Goal: Browse casually

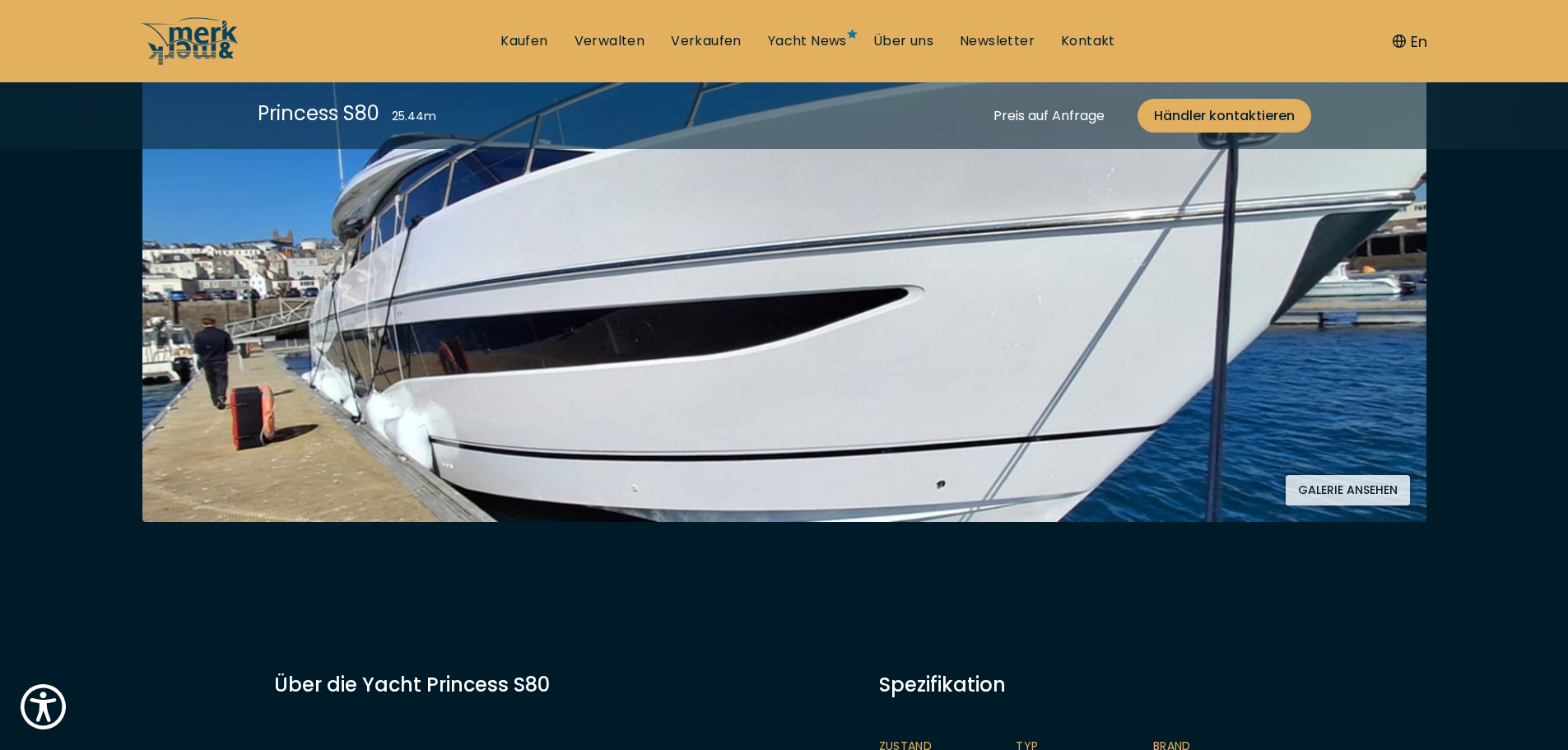
scroll to position [439, 0]
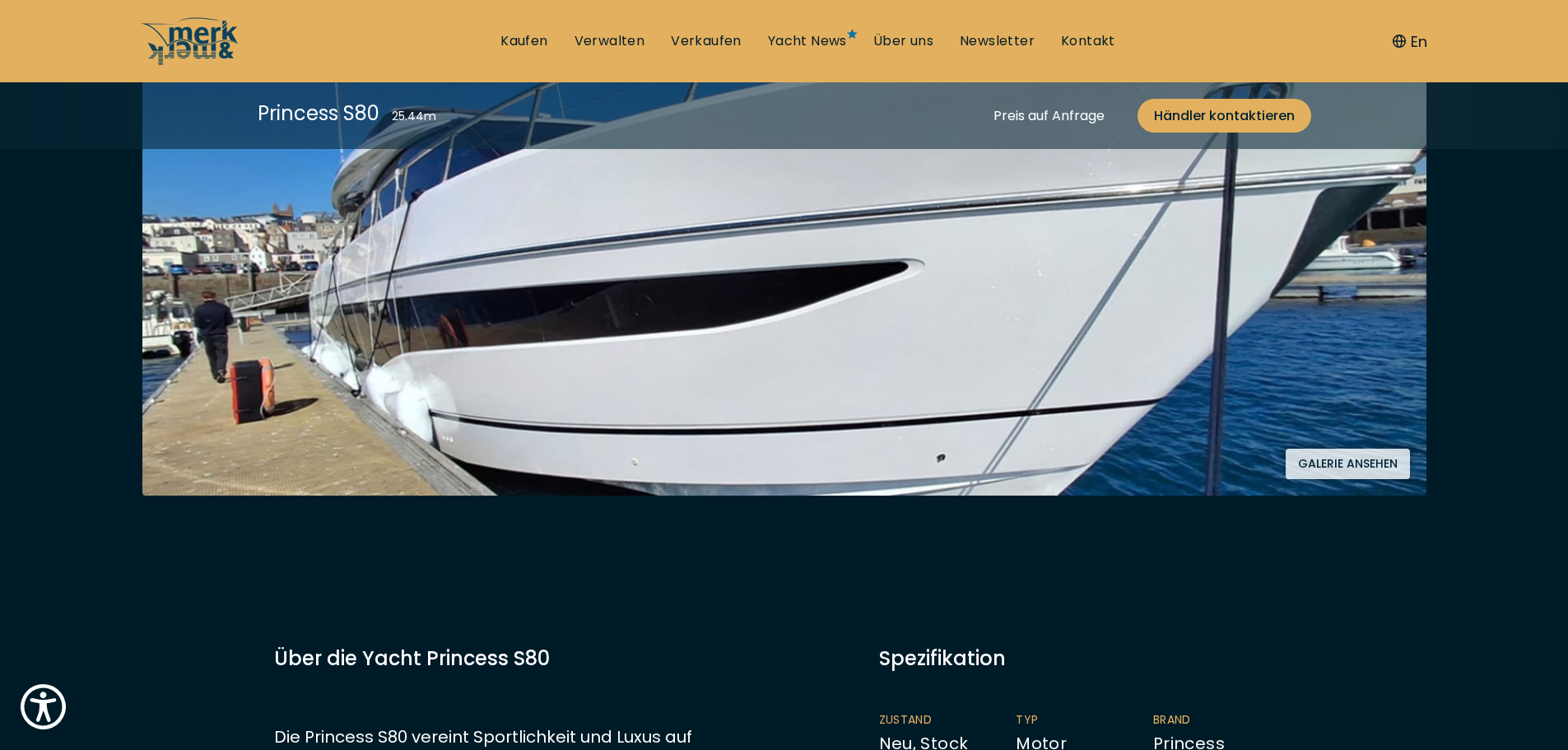
click at [1333, 448] on button "Galerie ansehen" at bounding box center [1348, 464] width 124 height 30
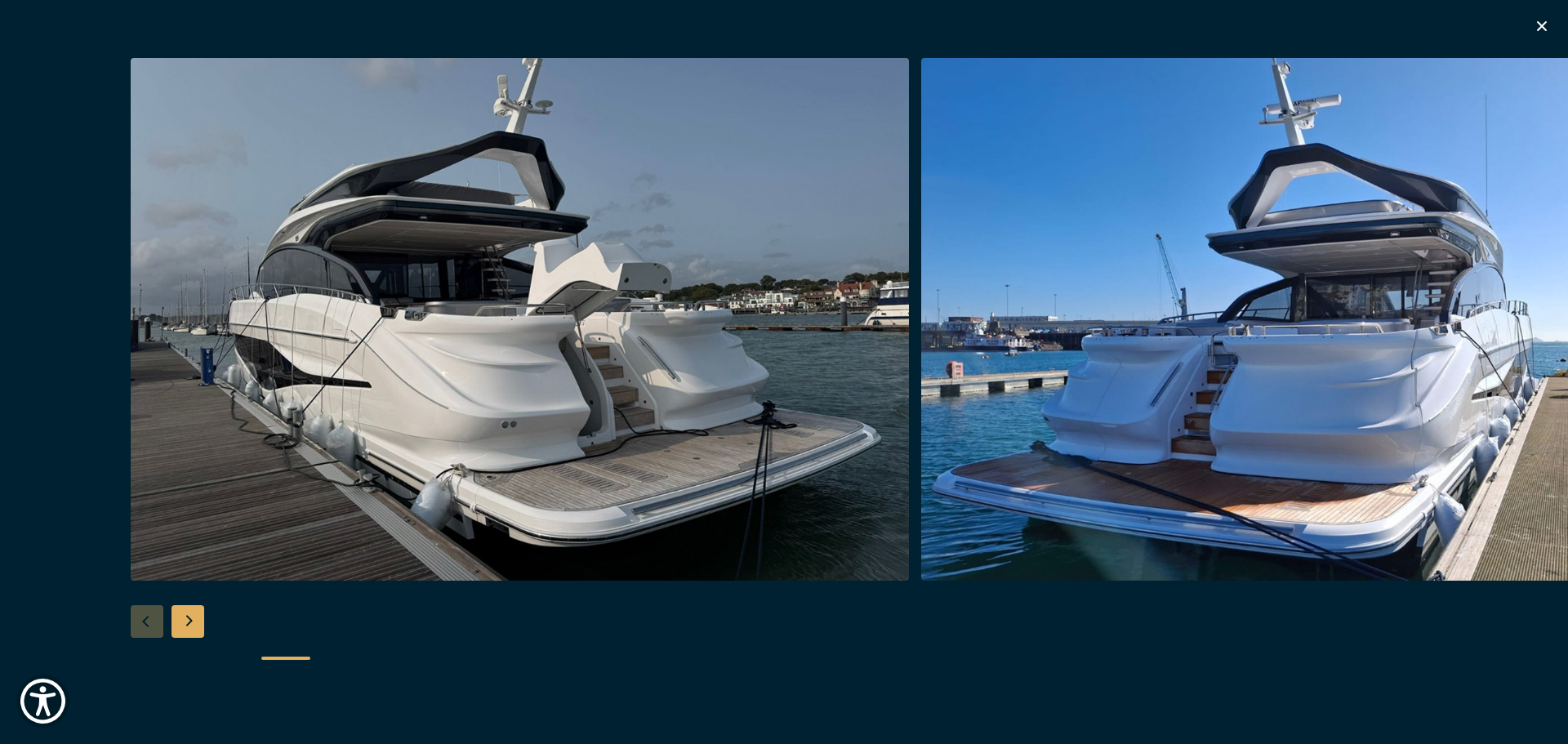
click at [185, 616] on div "Next slide" at bounding box center [188, 622] width 33 height 33
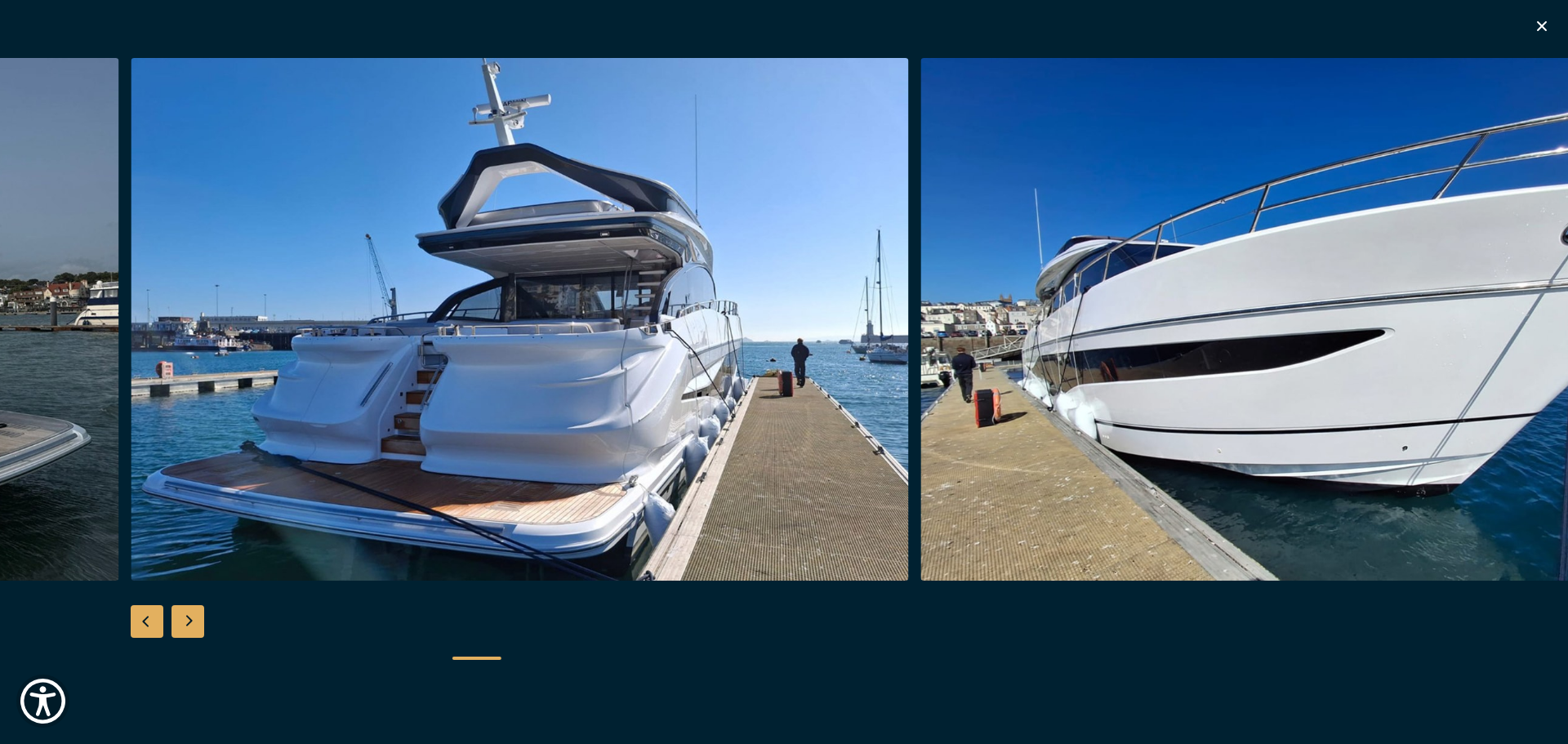
click at [192, 615] on div "Next slide" at bounding box center [188, 622] width 33 height 33
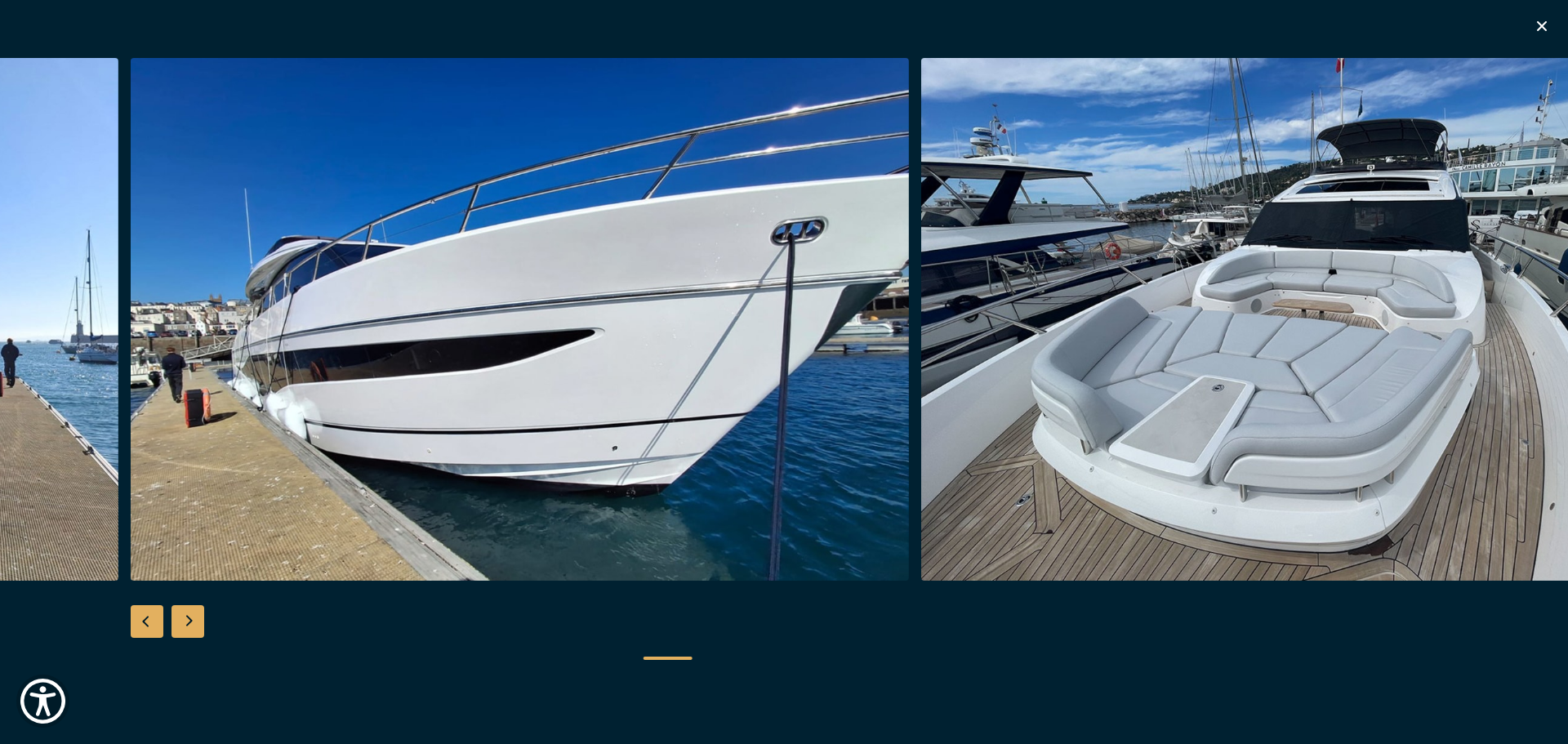
click at [192, 615] on div "Next slide" at bounding box center [188, 622] width 33 height 33
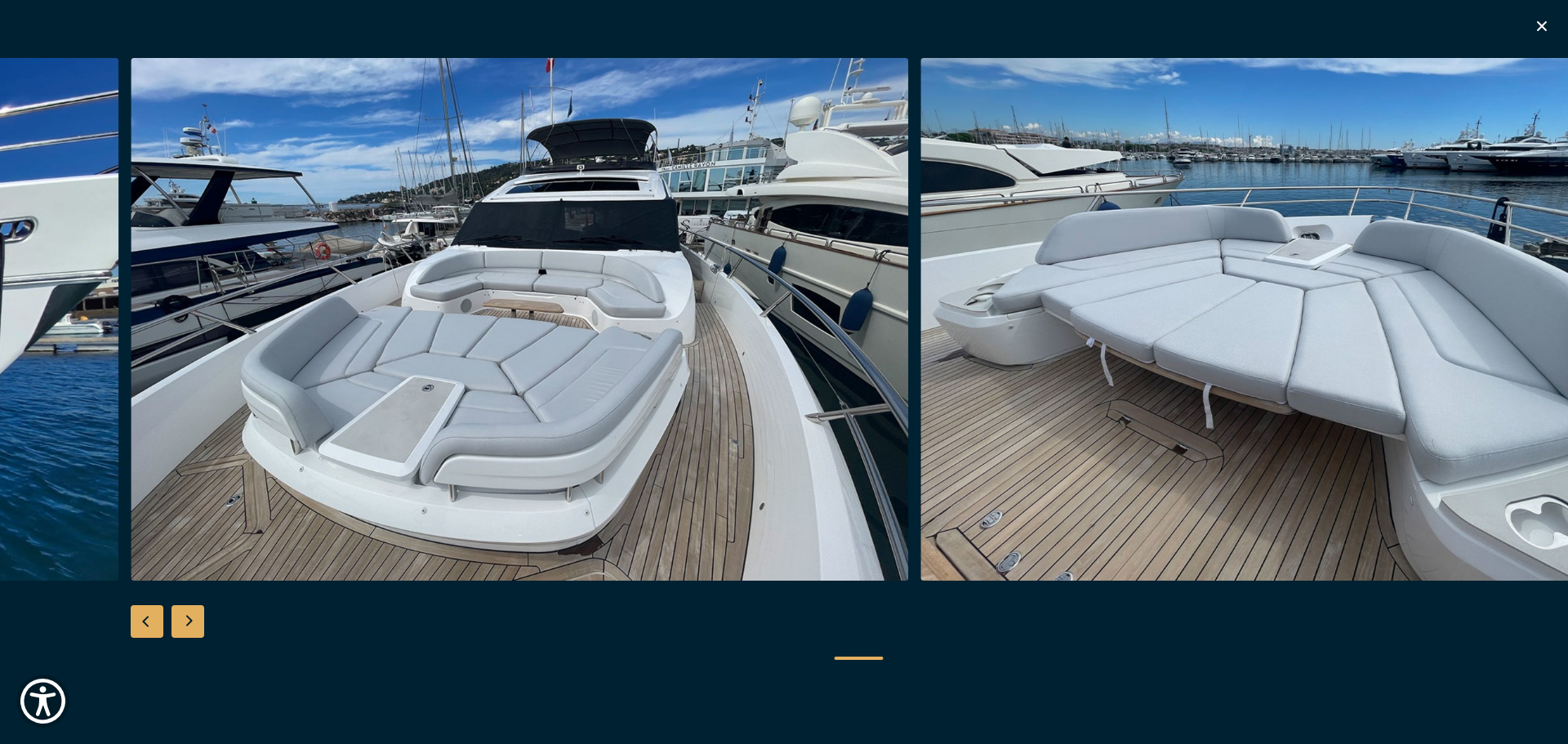
click at [189, 620] on div "Next slide" at bounding box center [188, 622] width 33 height 33
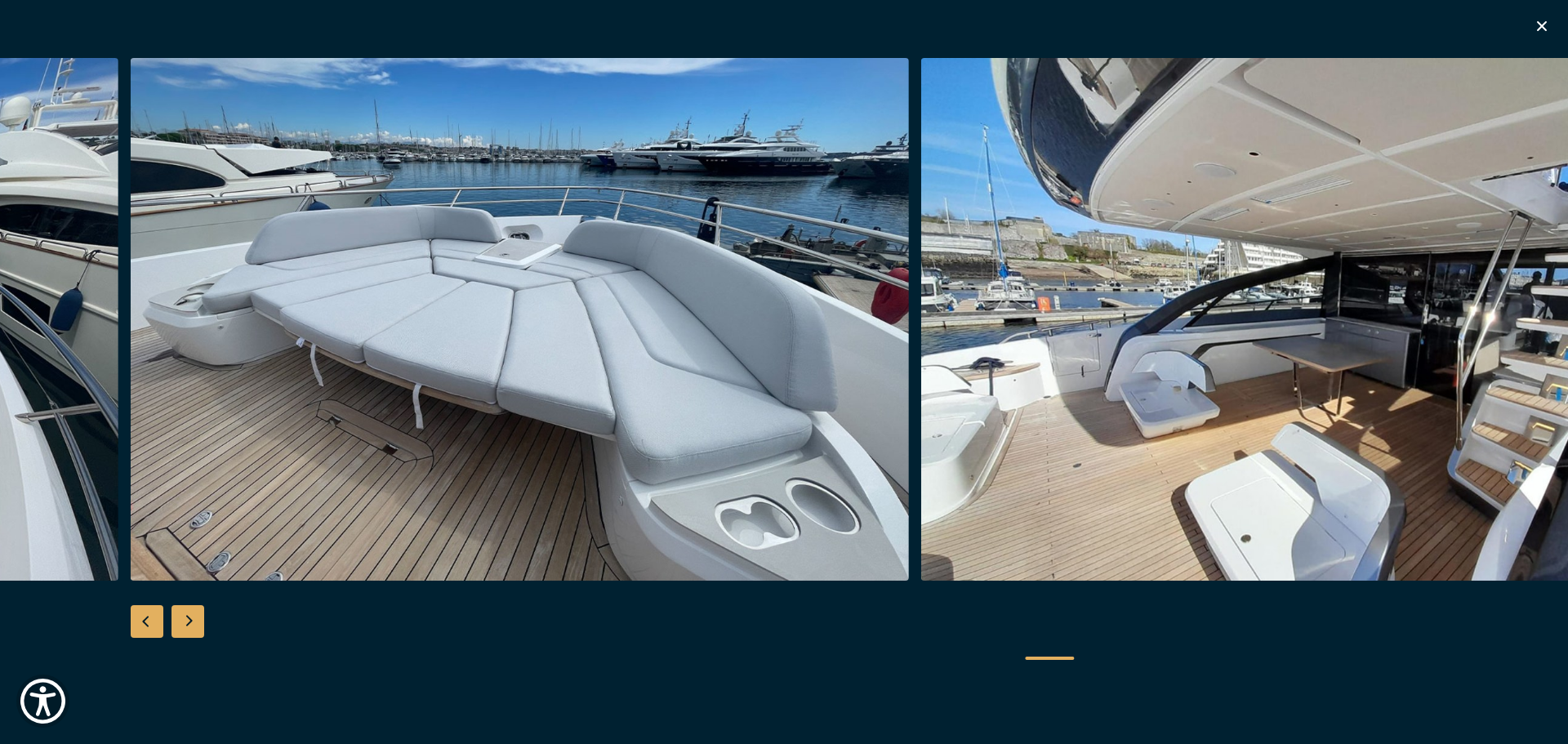
click at [189, 620] on div "Next slide" at bounding box center [188, 622] width 33 height 33
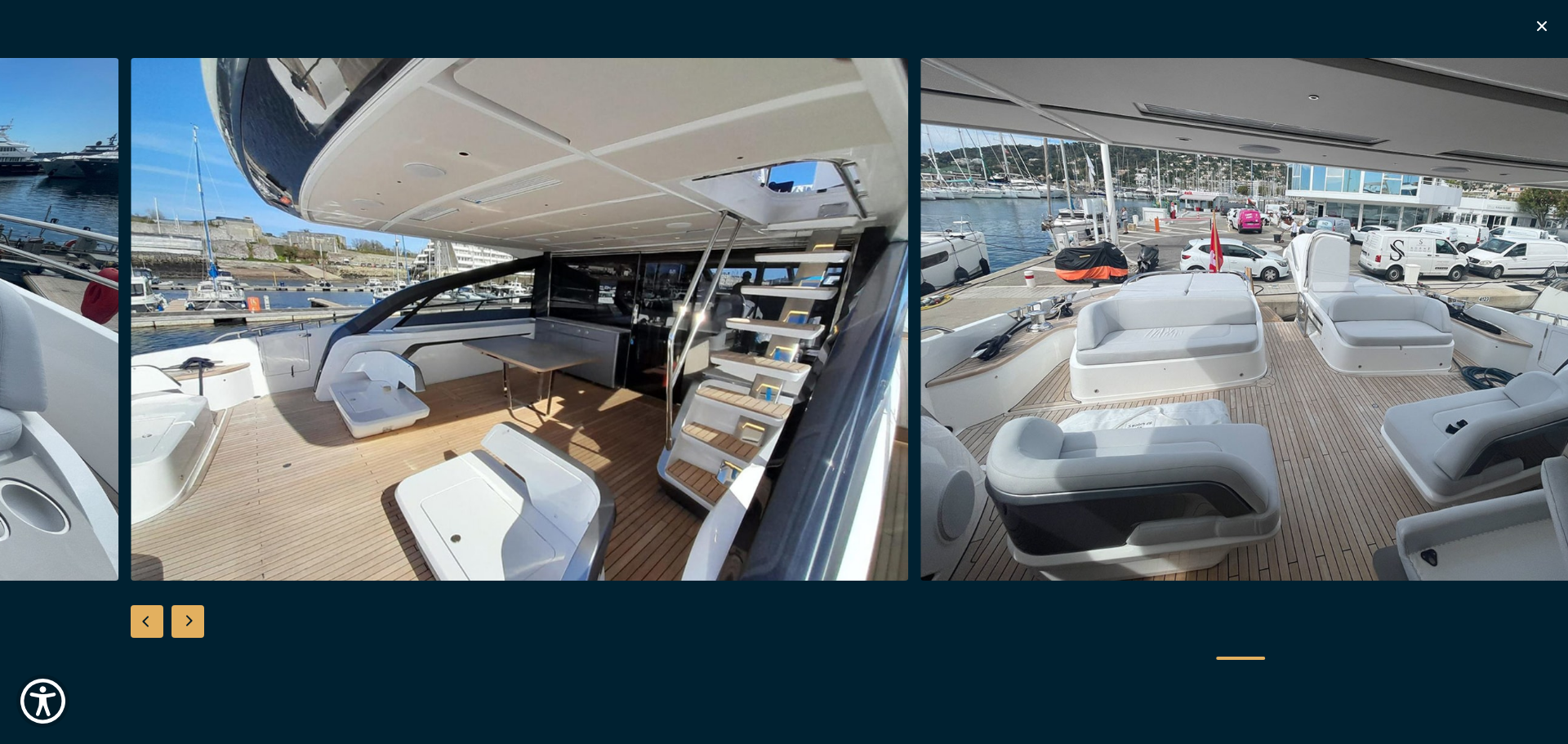
click at [192, 620] on div "Next slide" at bounding box center [188, 622] width 33 height 33
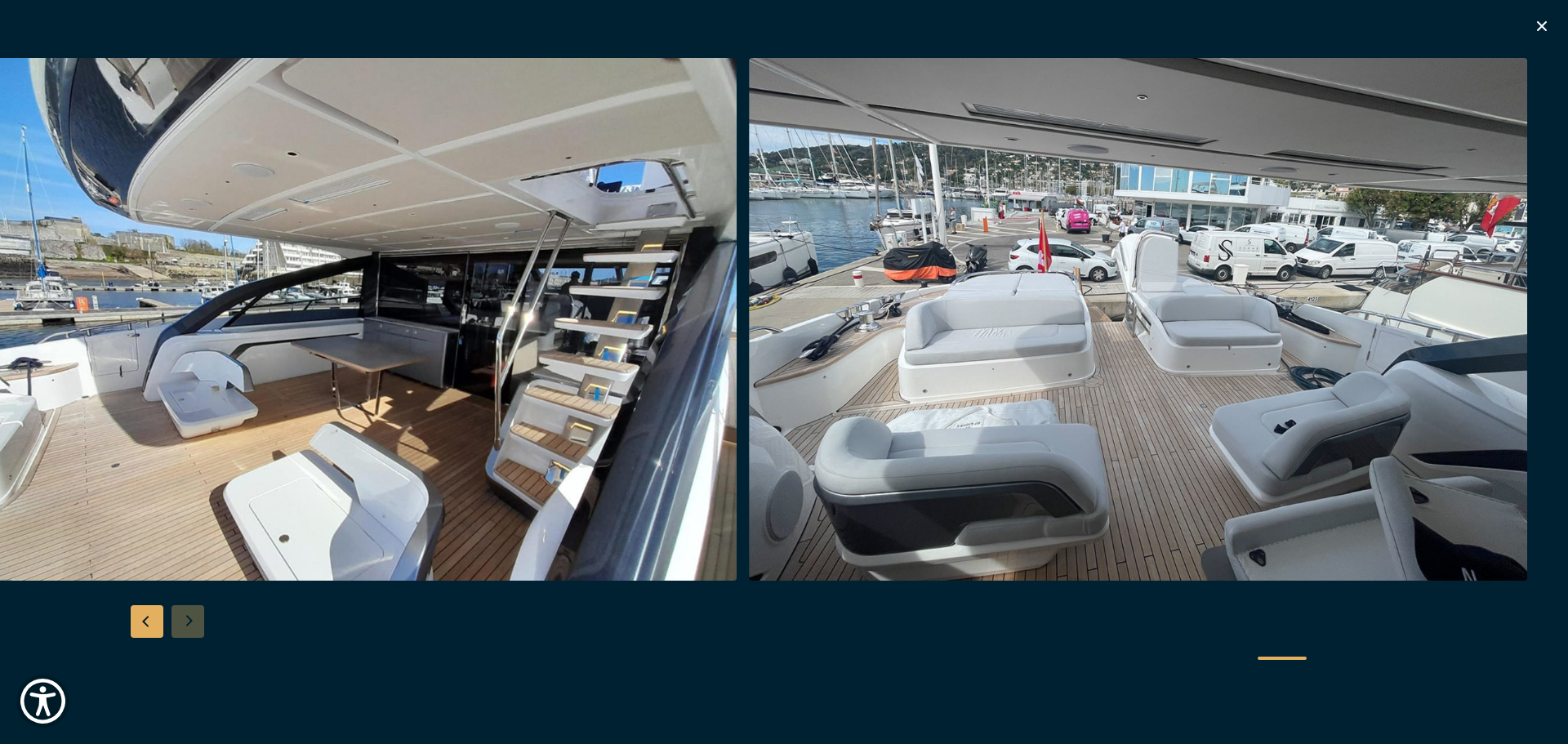
click at [192, 619] on div at bounding box center [784, 372] width 1568 height 629
click at [740, 620] on div at bounding box center [784, 372] width 1568 height 629
click at [146, 613] on div "Previous slide" at bounding box center [147, 622] width 33 height 33
click at [1543, 20] on icon "button" at bounding box center [1542, 25] width 20 height 20
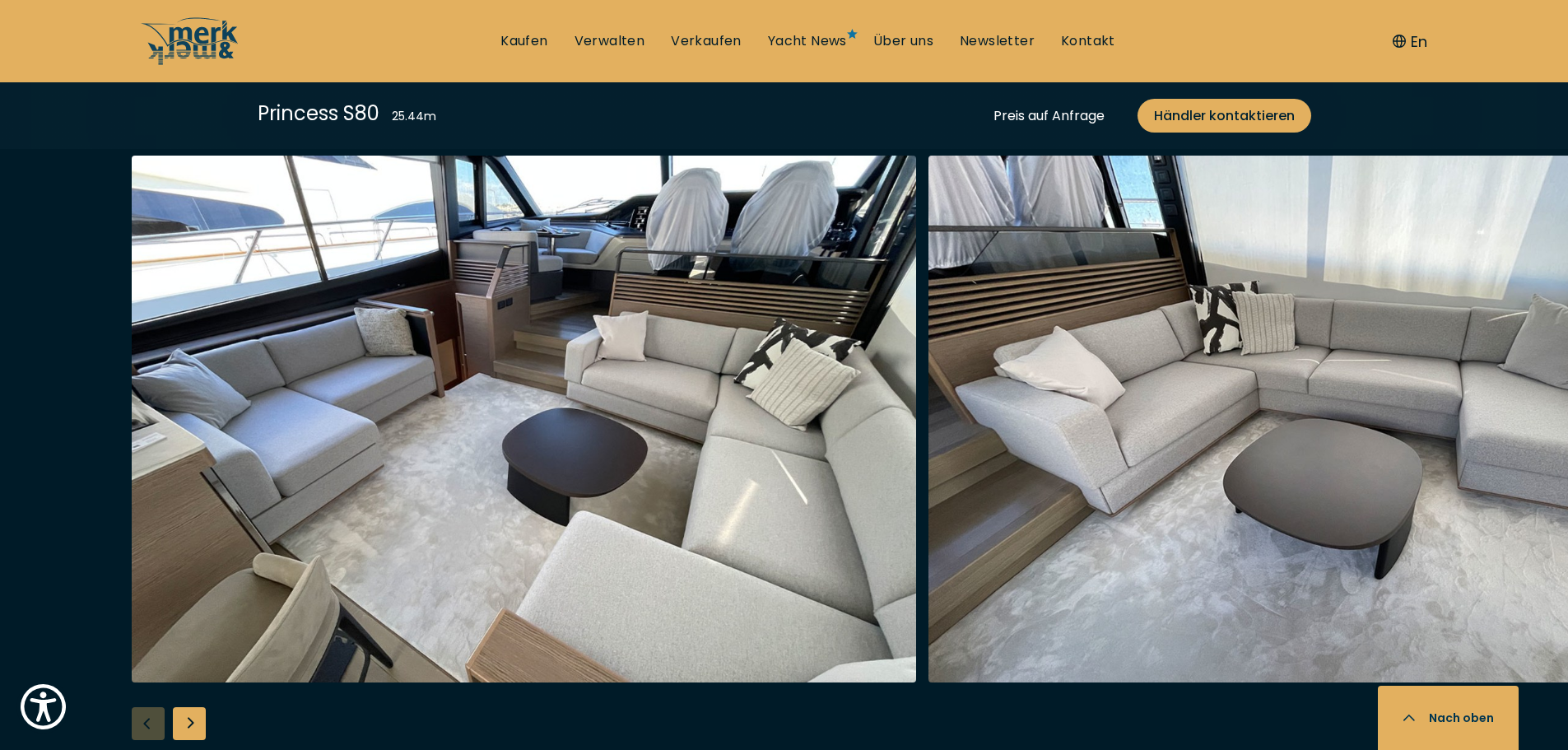
scroll to position [3145, 0]
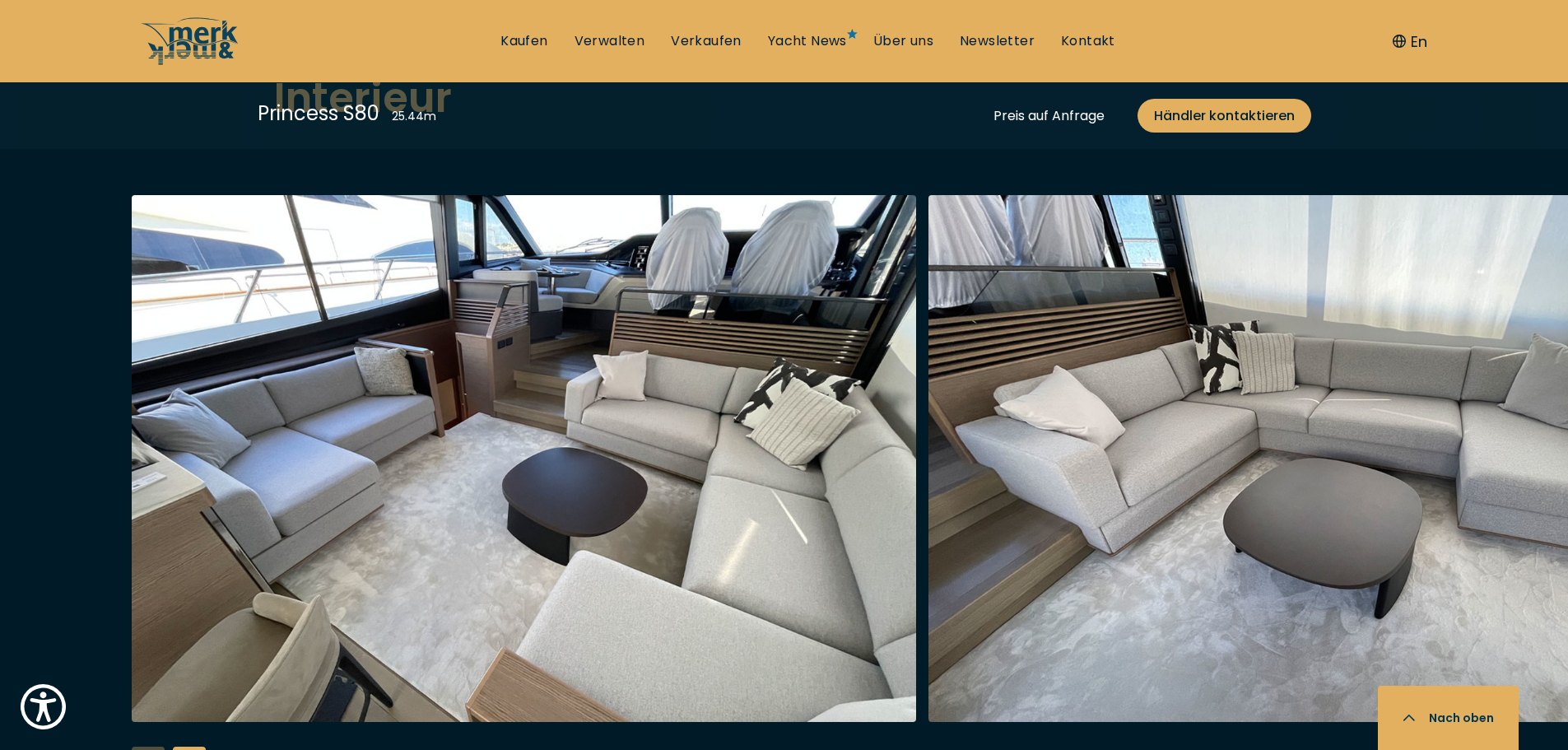
click at [186, 747] on div "Next slide" at bounding box center [189, 763] width 33 height 33
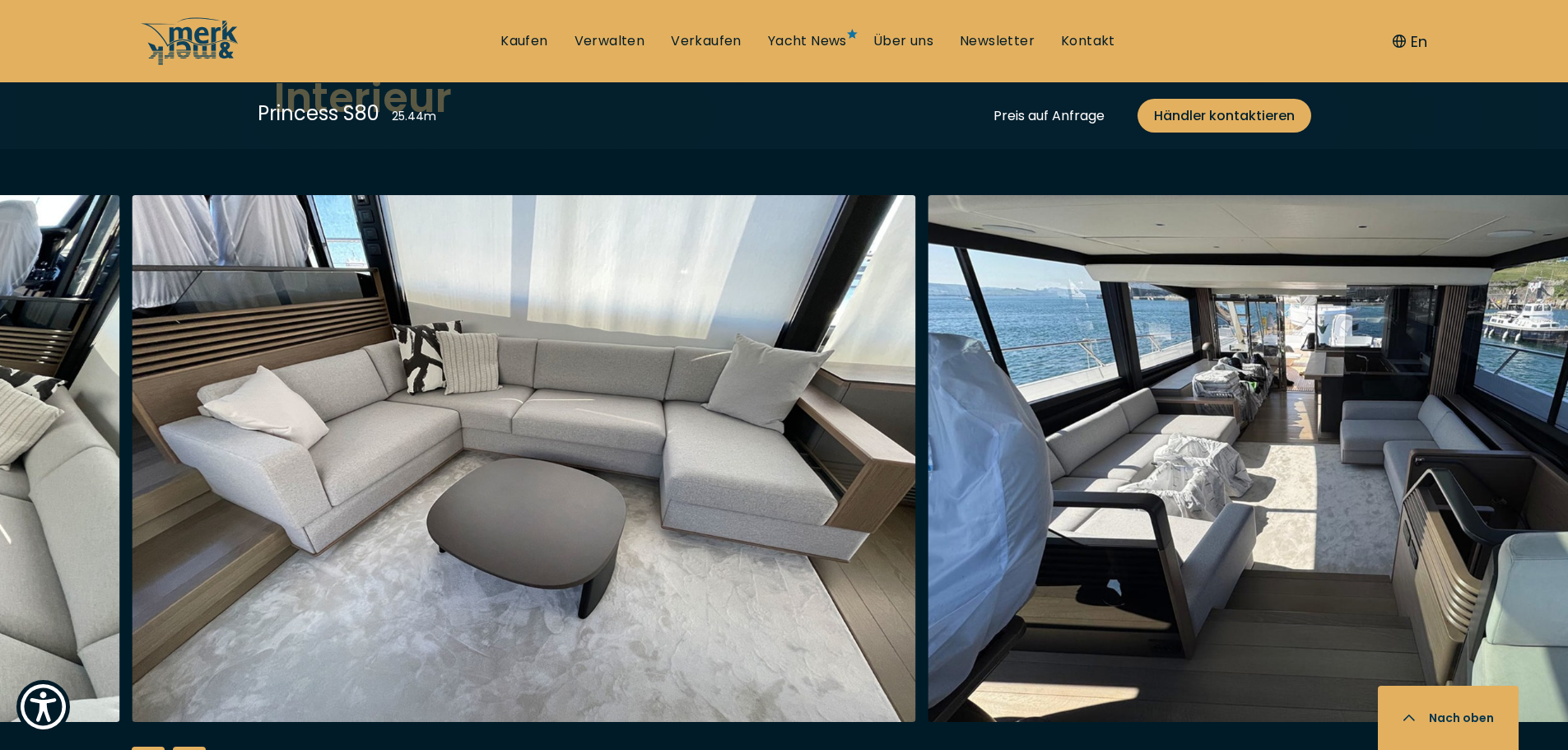
click at [186, 747] on div "Next slide" at bounding box center [189, 763] width 33 height 33
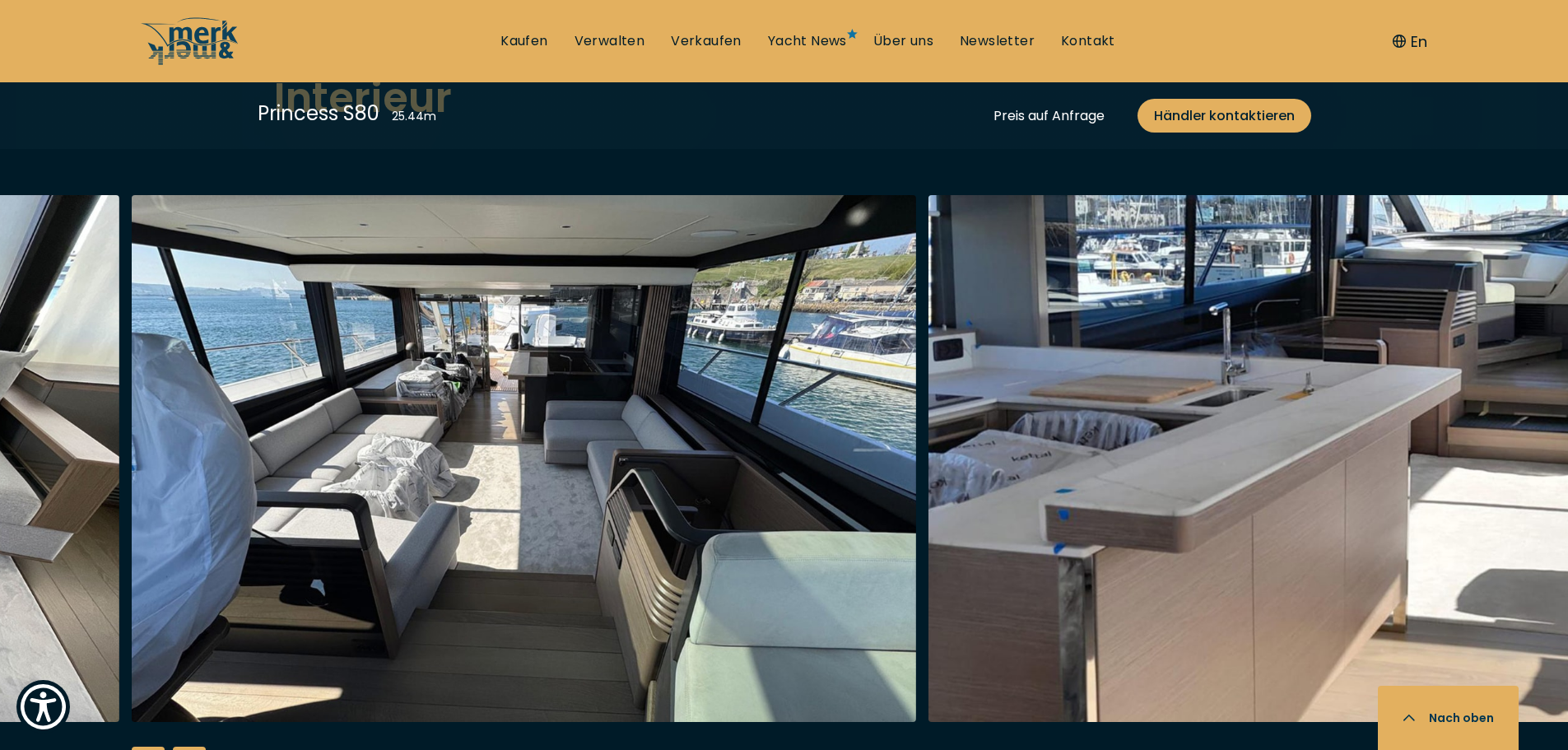
click at [191, 747] on div "Next slide" at bounding box center [189, 763] width 33 height 33
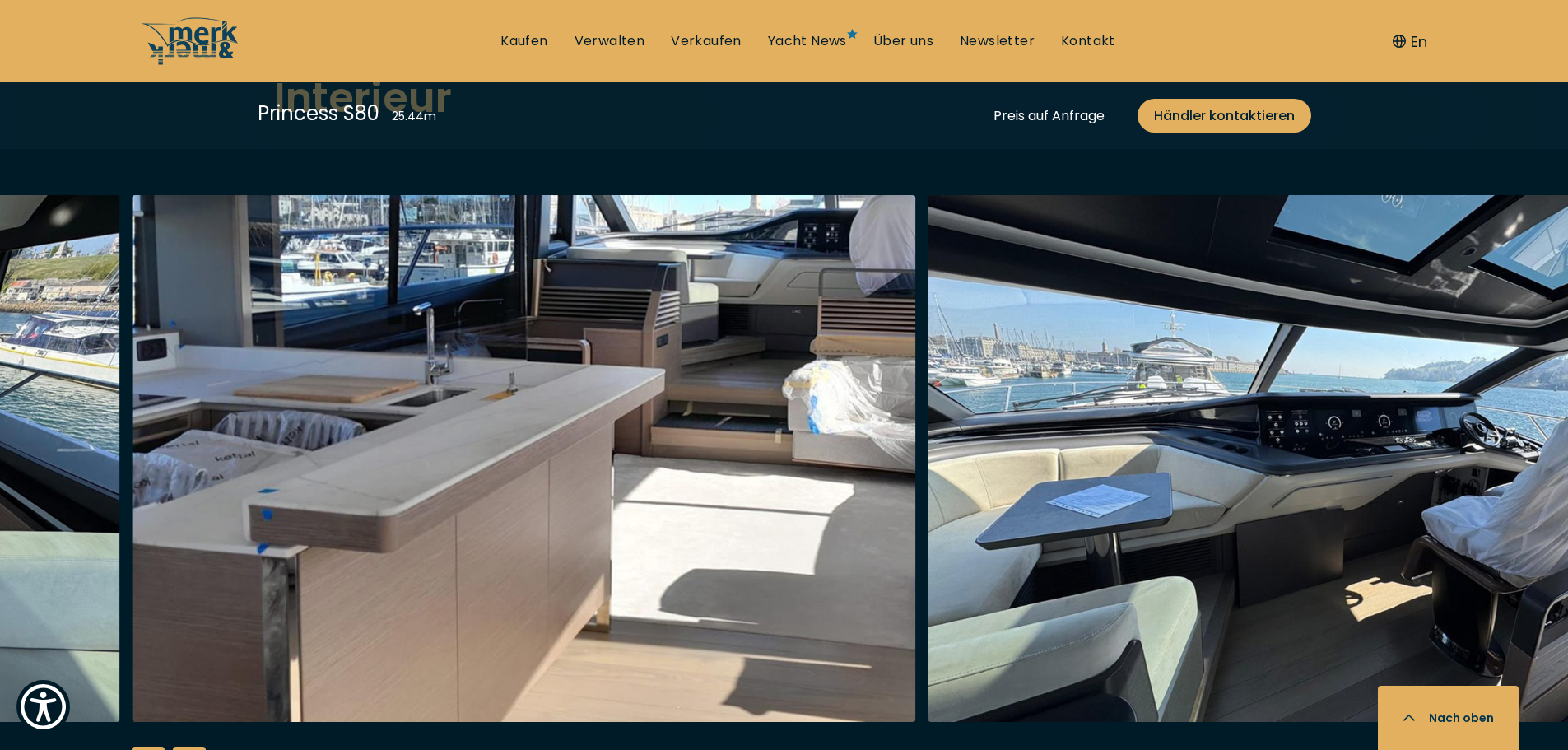
click at [191, 747] on div "Next slide" at bounding box center [189, 763] width 33 height 33
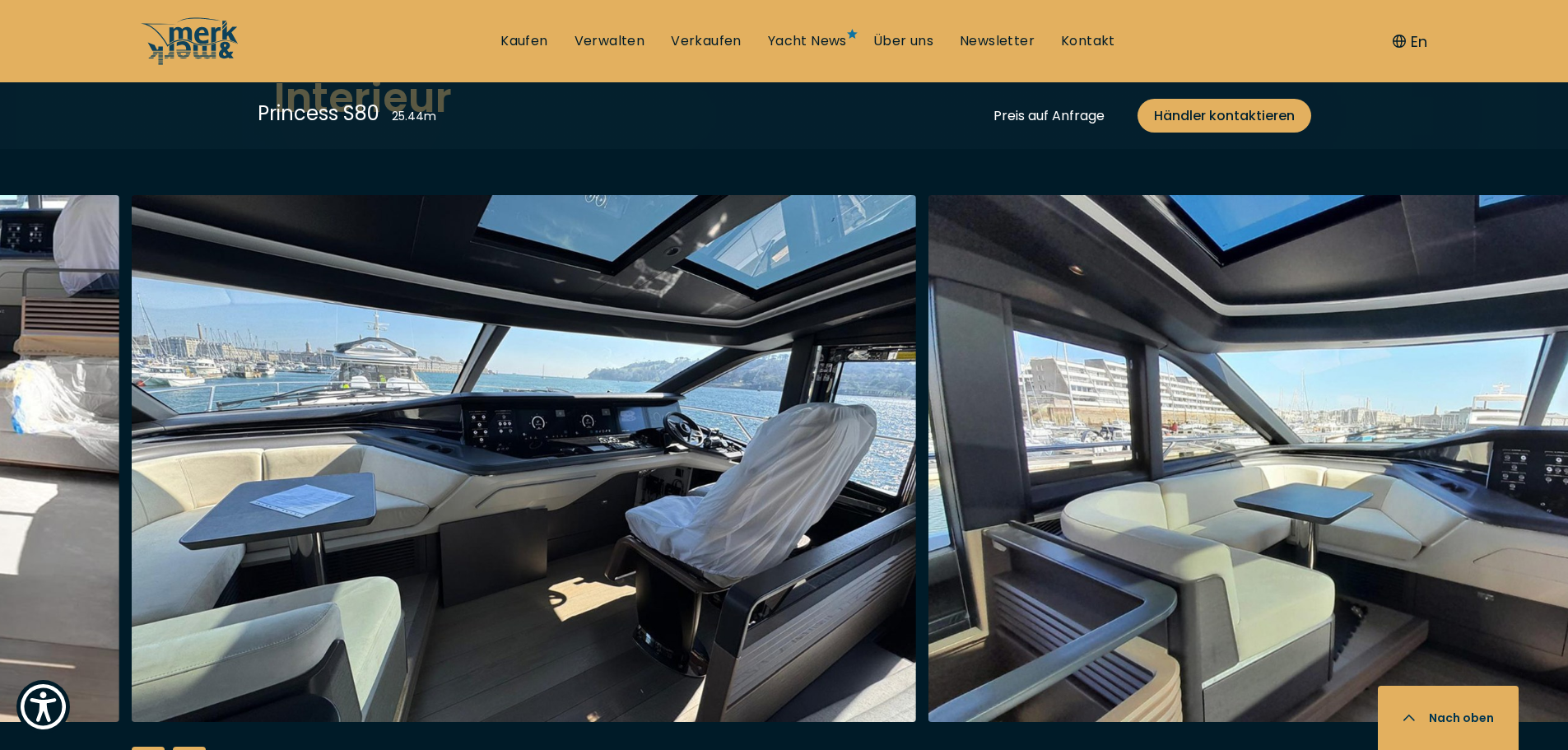
click at [191, 747] on div "Next slide" at bounding box center [189, 763] width 33 height 33
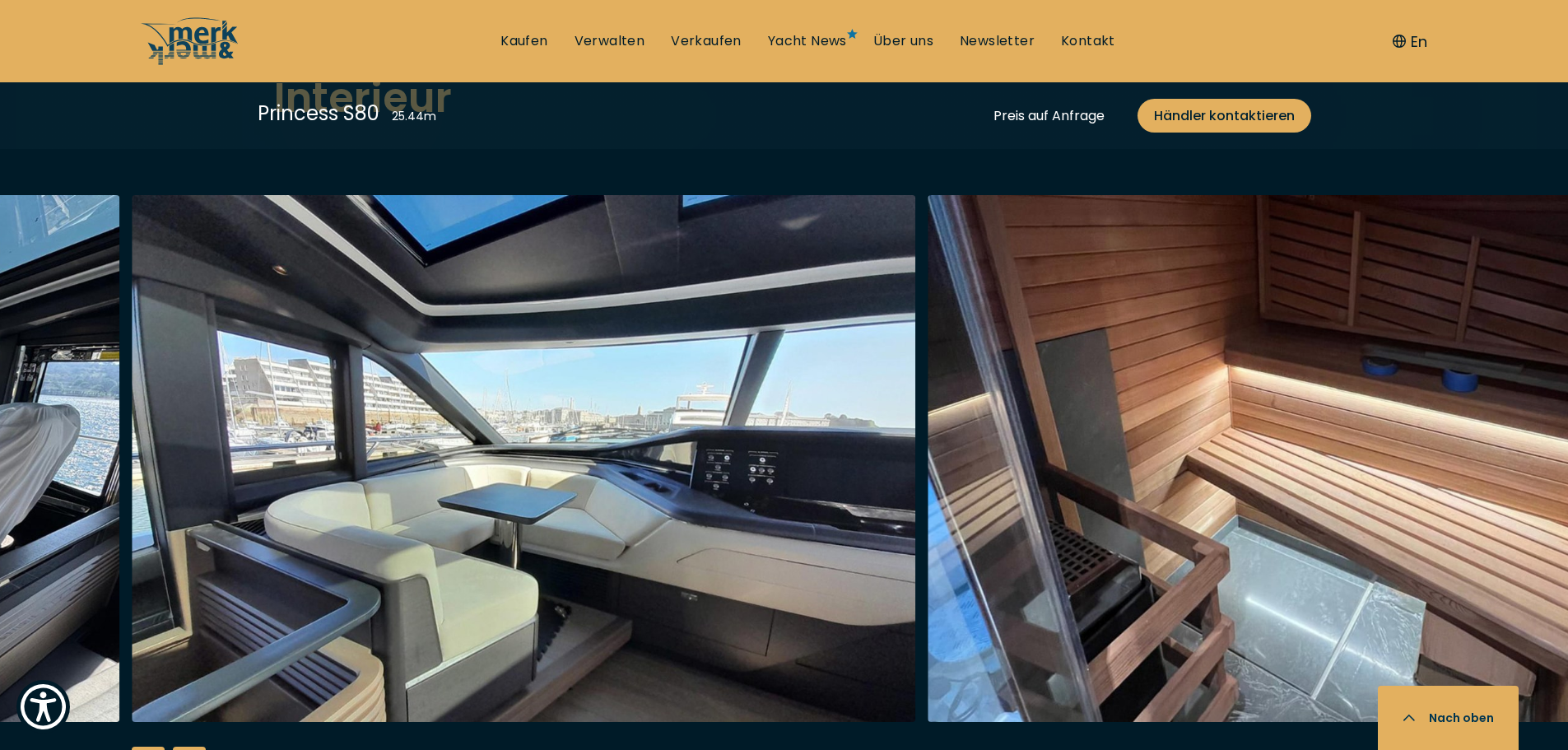
click at [191, 747] on div "Next slide" at bounding box center [189, 763] width 33 height 33
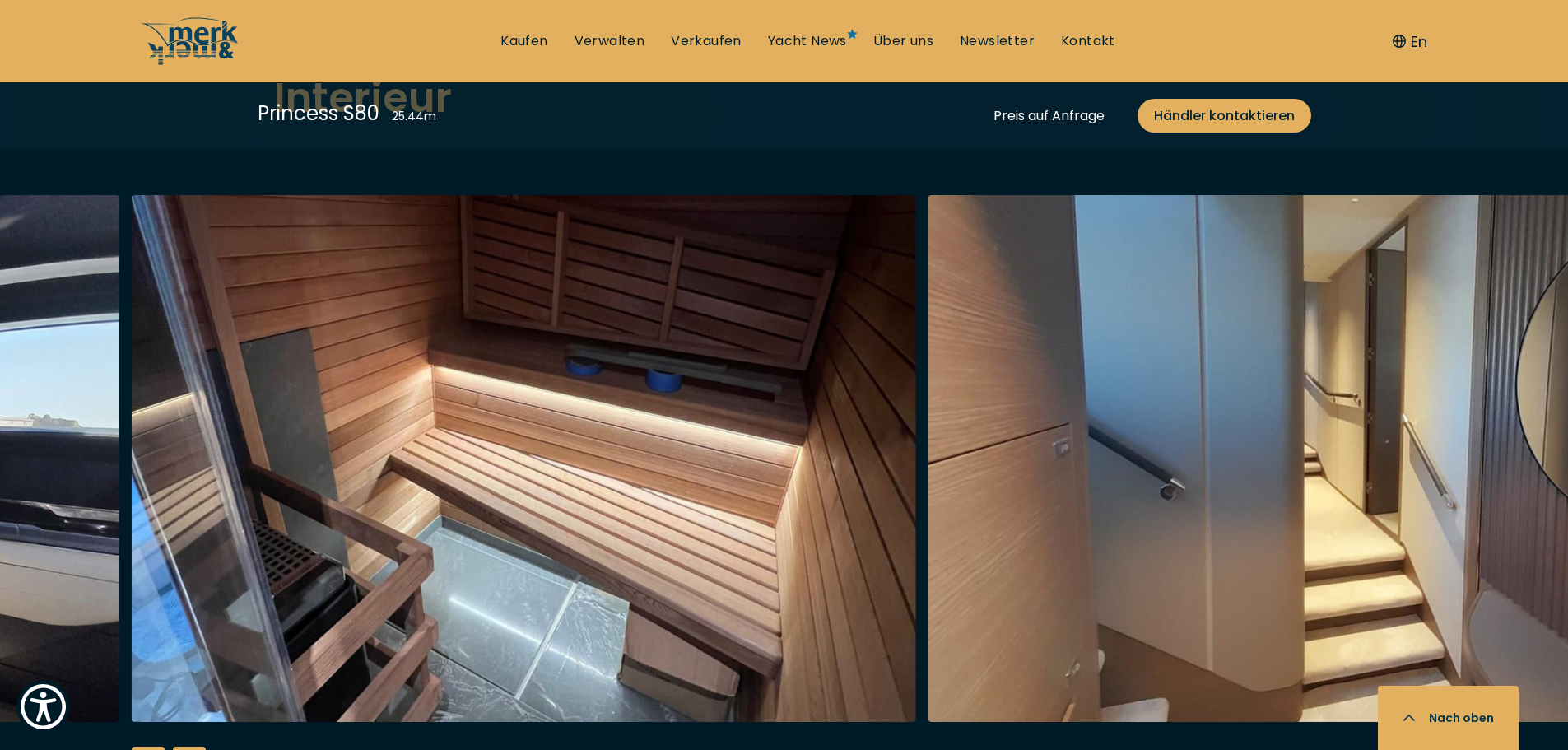
click at [191, 747] on div "Next slide" at bounding box center [189, 763] width 33 height 33
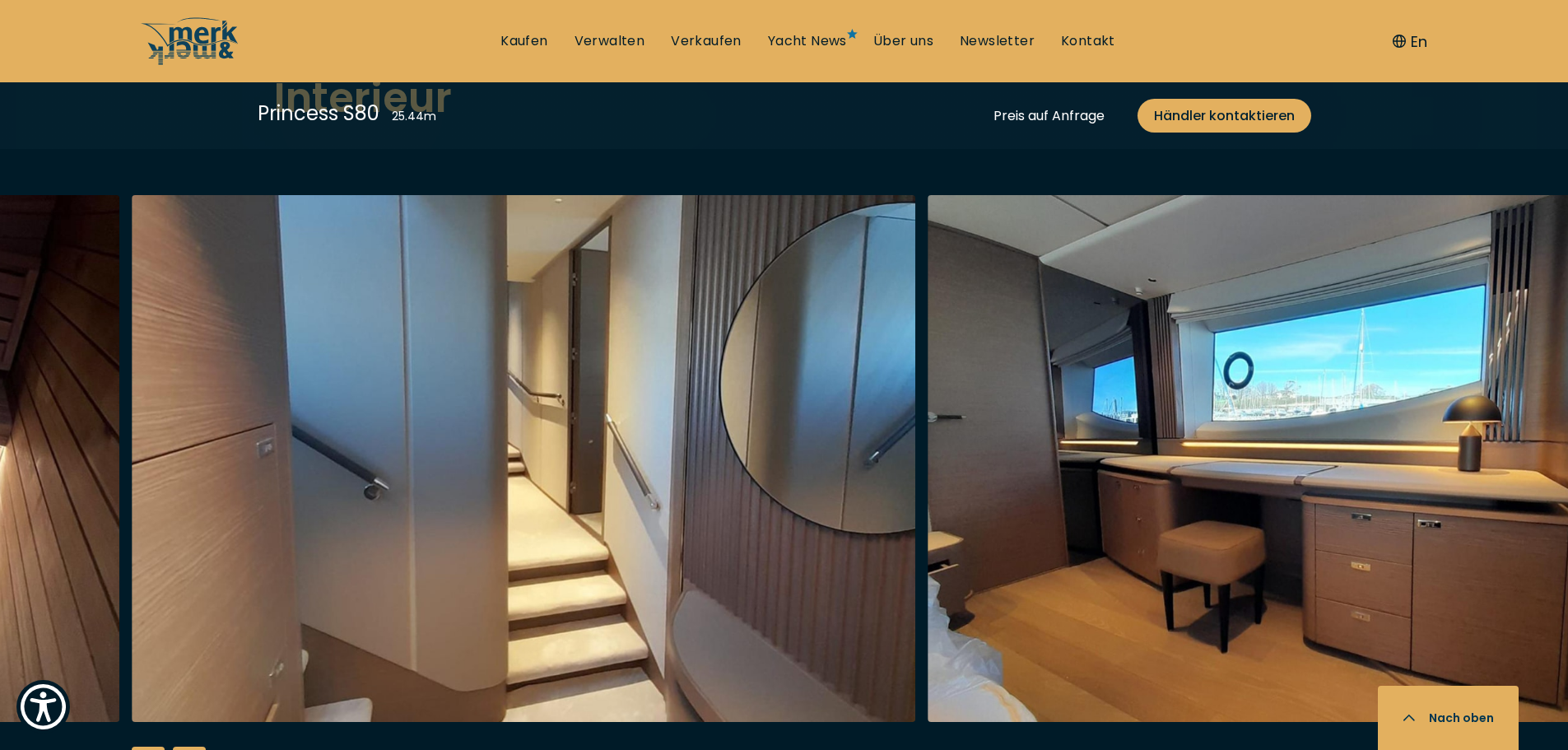
click at [152, 747] on div "Previous slide" at bounding box center [148, 763] width 33 height 33
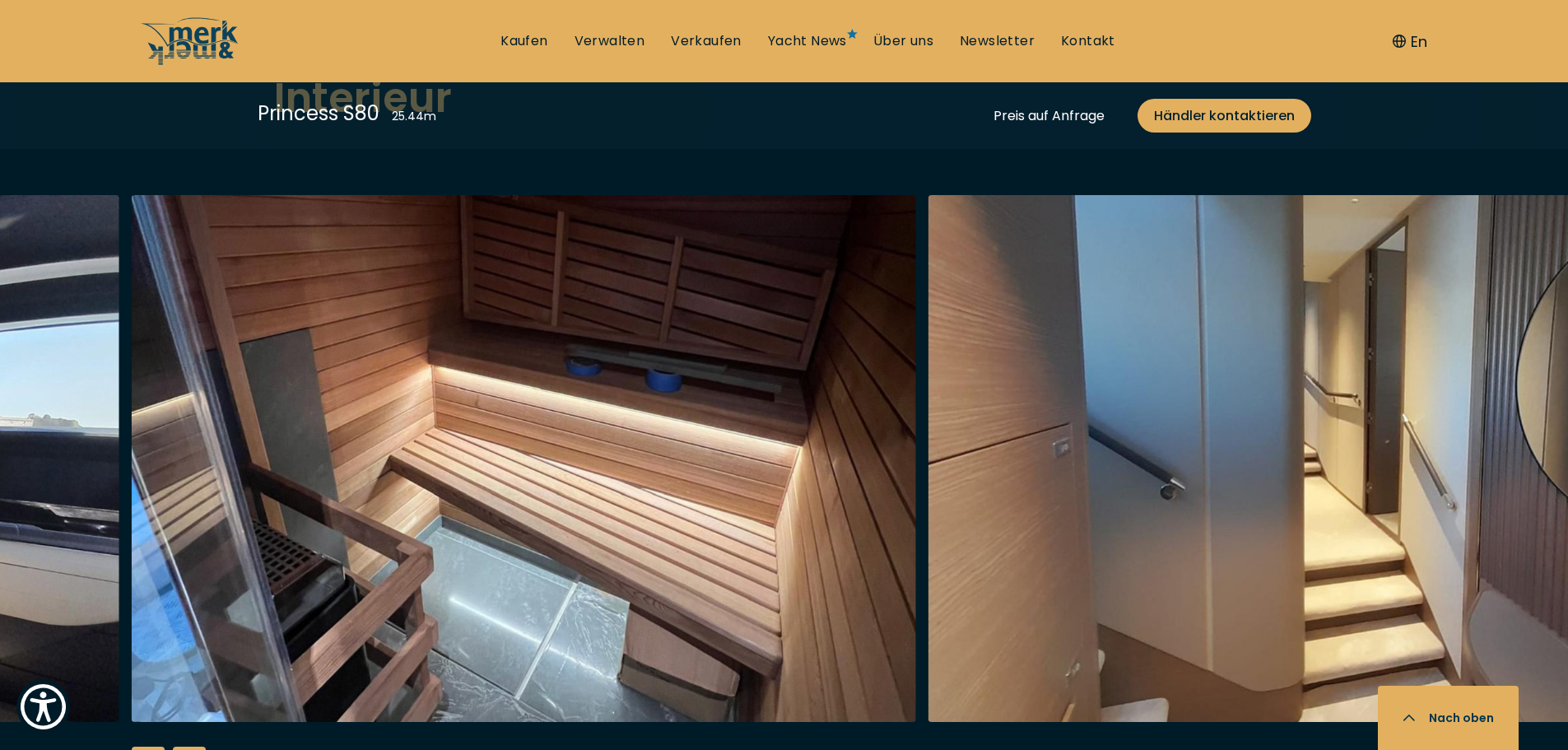
click at [193, 747] on div "Next slide" at bounding box center [189, 763] width 33 height 33
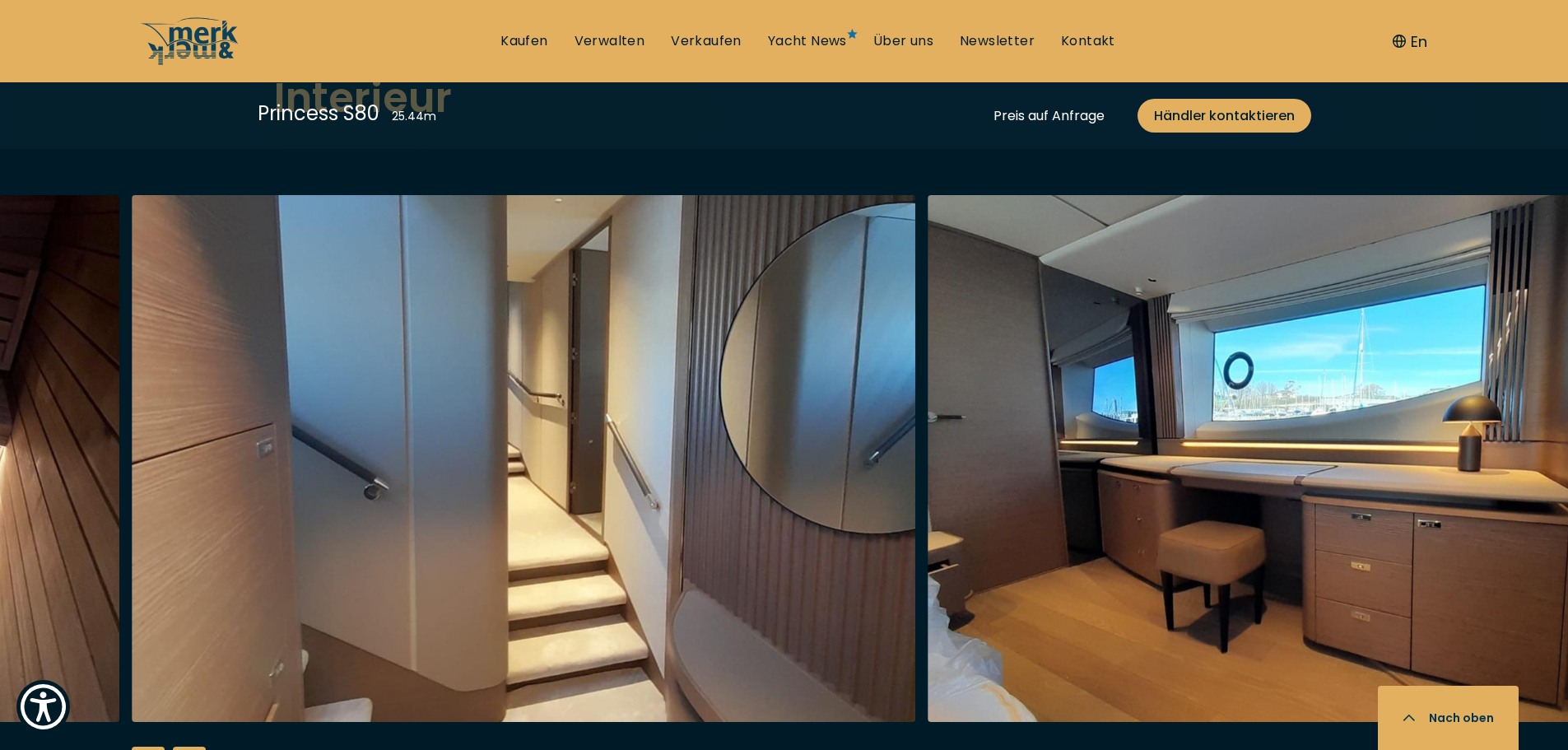
click at [193, 747] on div "Next slide" at bounding box center [189, 763] width 33 height 33
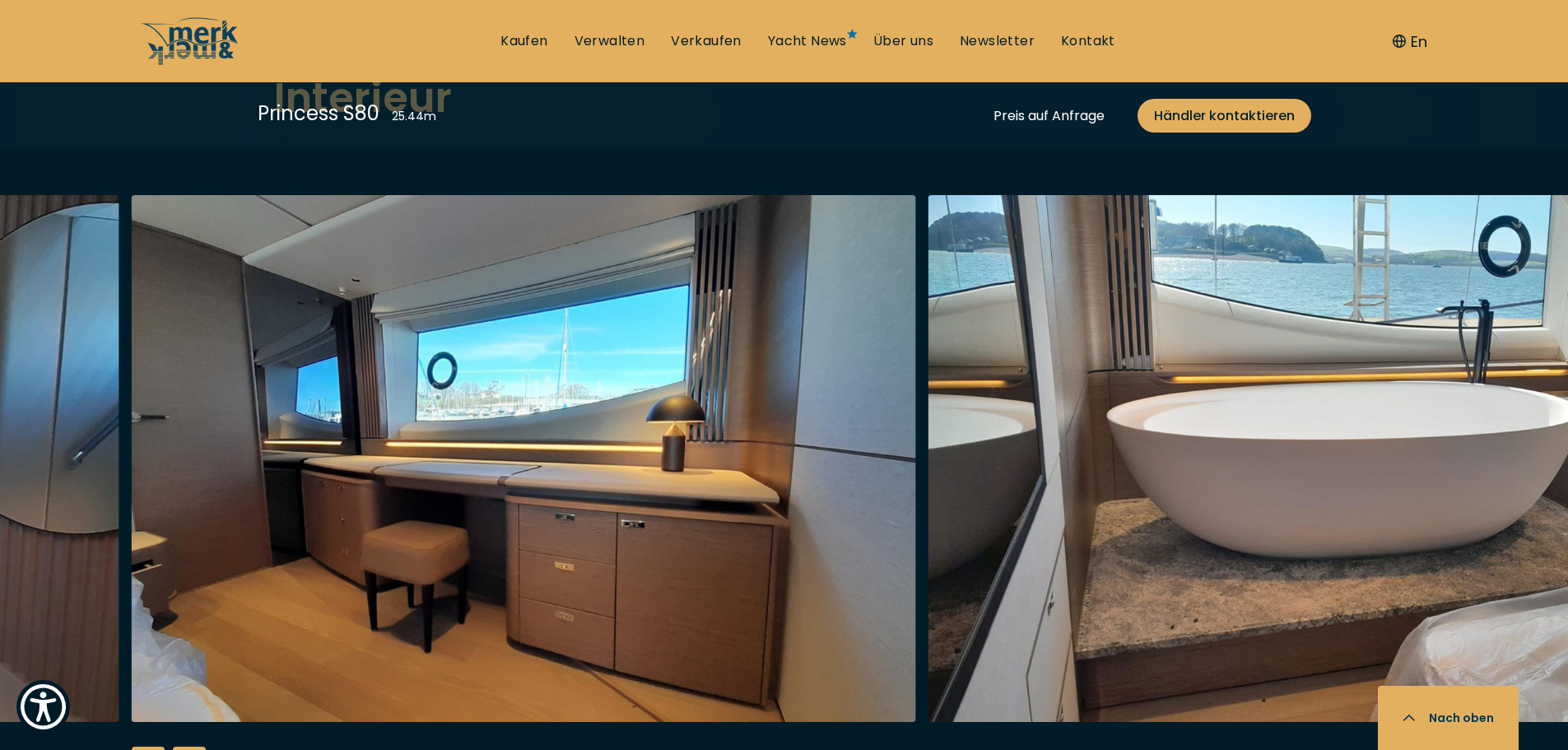
click at [193, 747] on div "Next slide" at bounding box center [189, 763] width 33 height 33
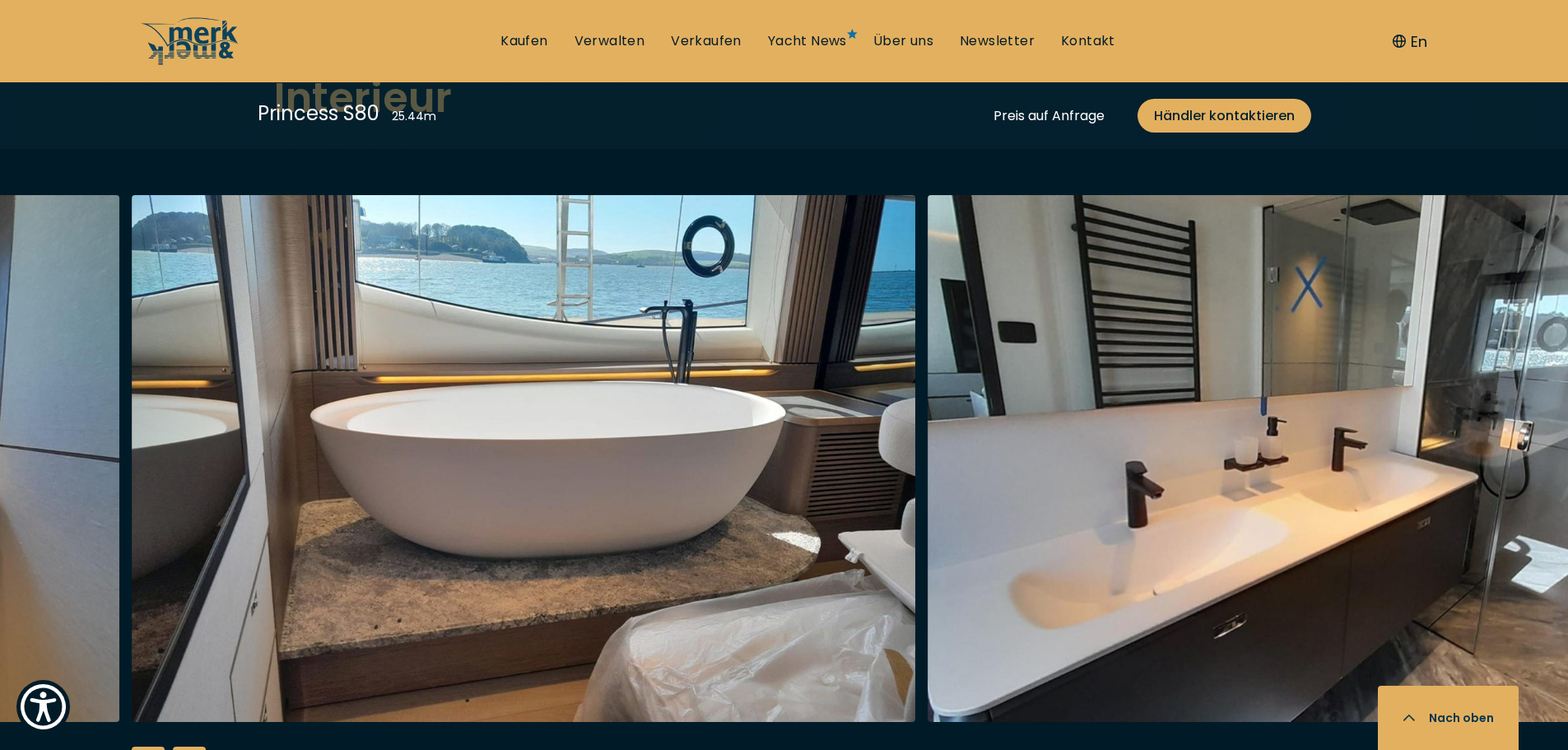
click at [193, 747] on div "Next slide" at bounding box center [189, 763] width 33 height 33
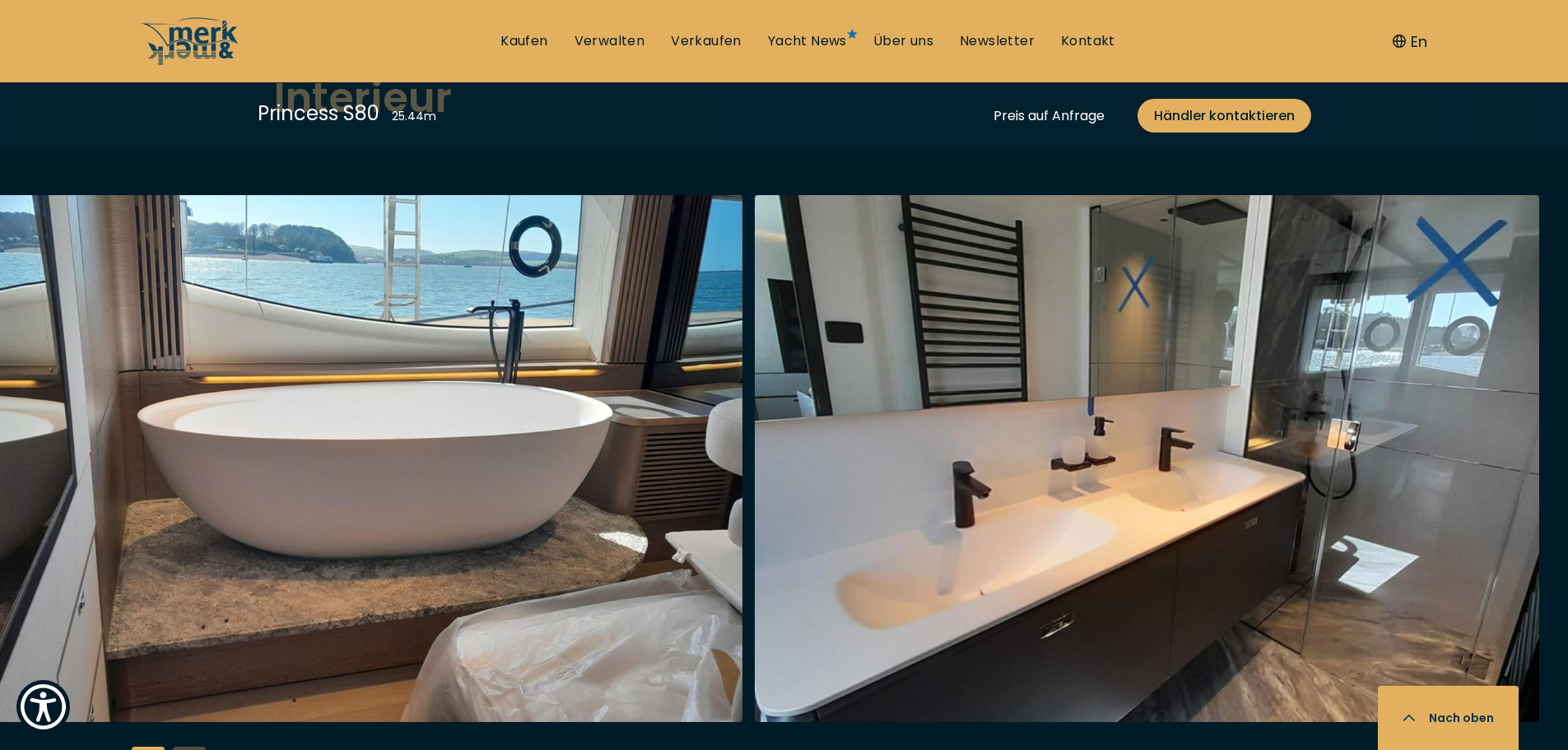
click at [193, 719] on div at bounding box center [784, 512] width 1568 height 634
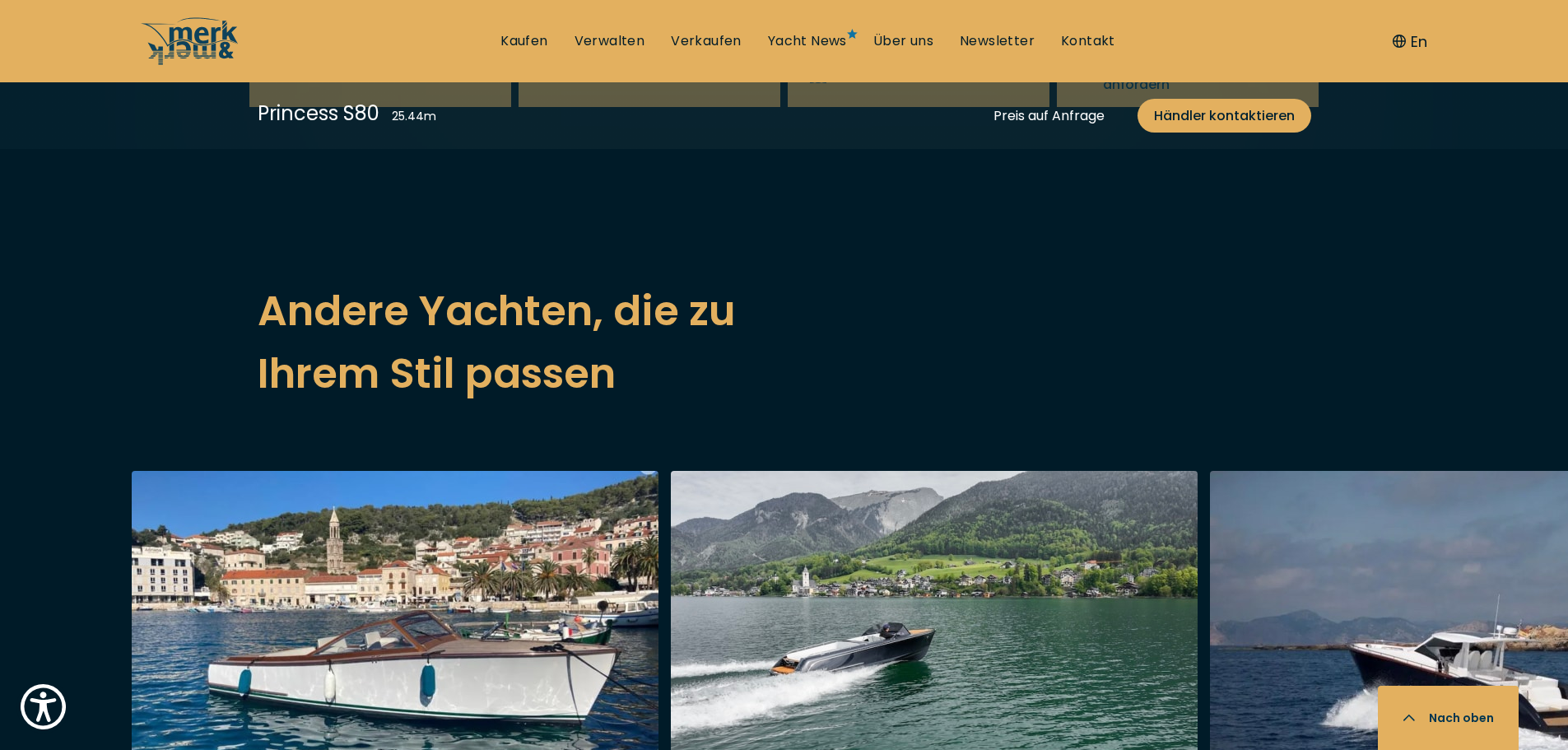
scroll to position [4463, 0]
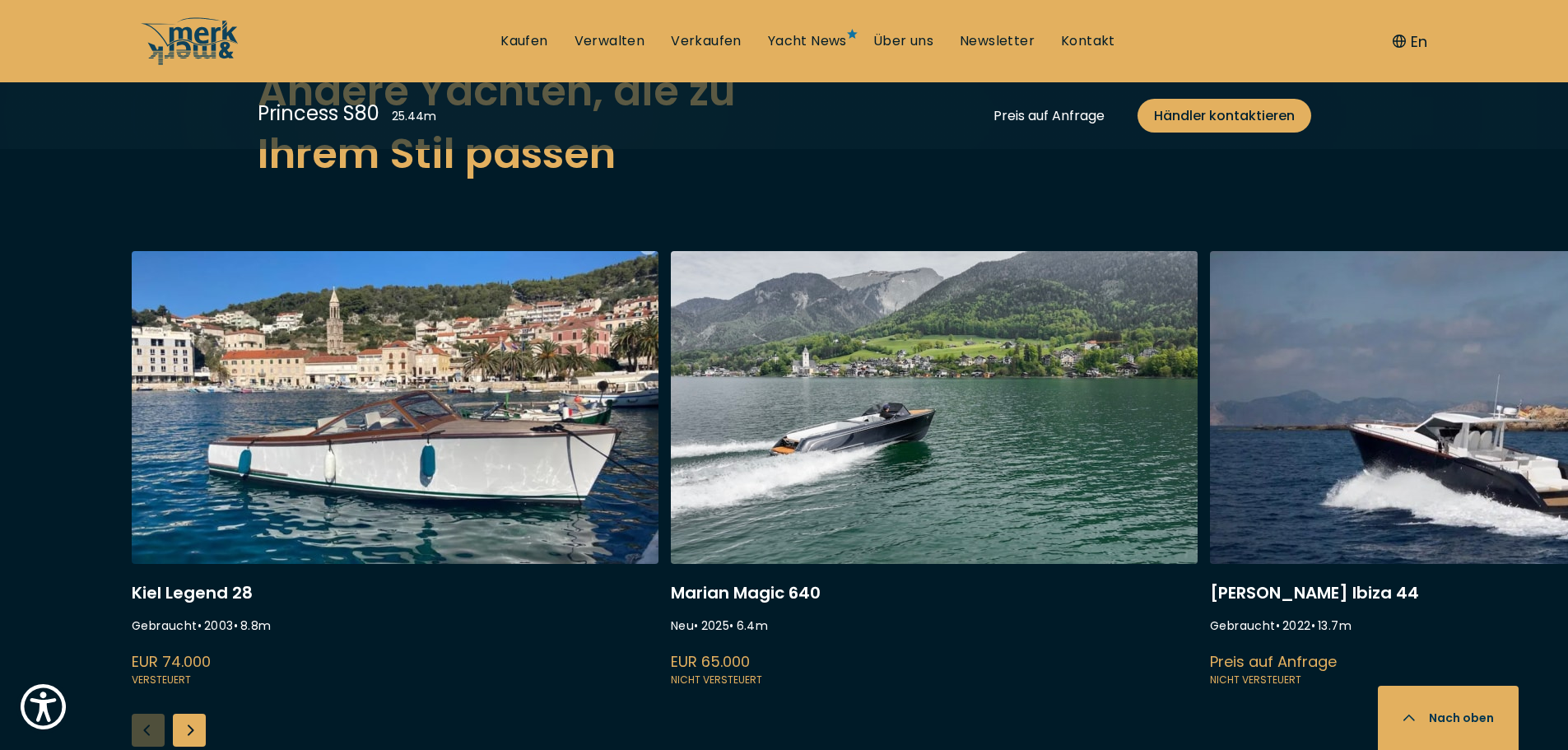
click at [190, 714] on div "Next slide" at bounding box center [189, 730] width 33 height 33
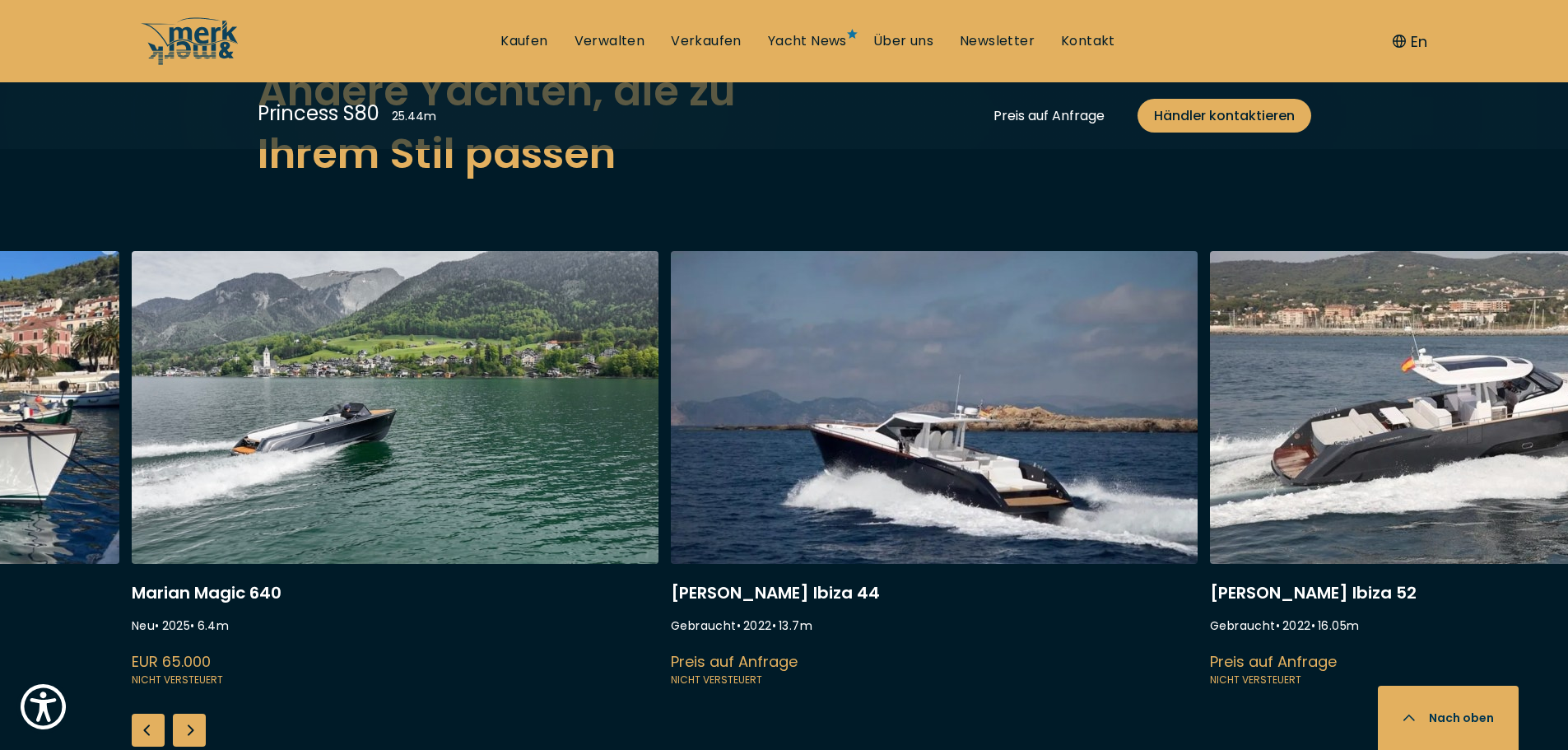
click at [190, 714] on div "Next slide" at bounding box center [189, 730] width 33 height 33
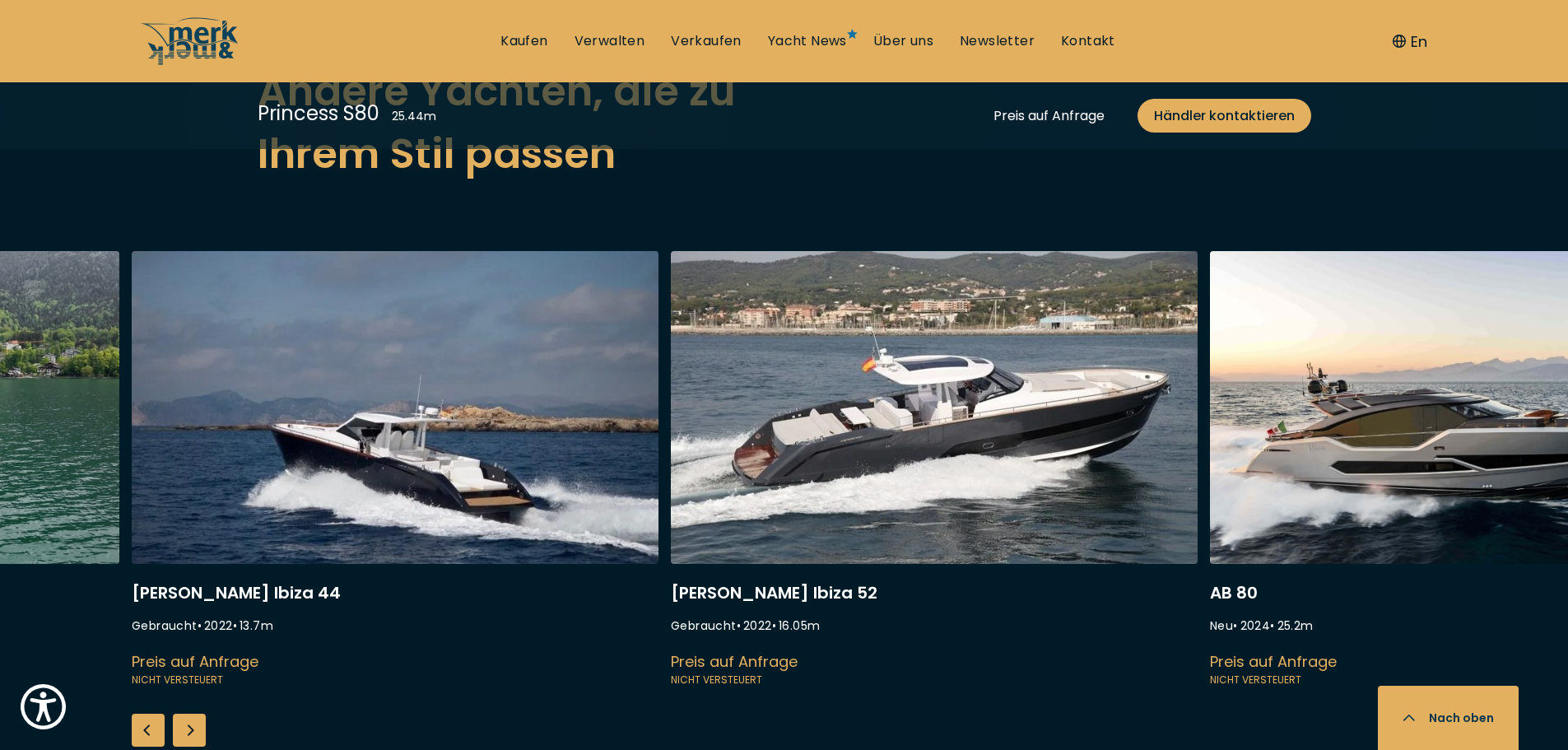
click at [191, 714] on div "Next slide" at bounding box center [189, 730] width 33 height 33
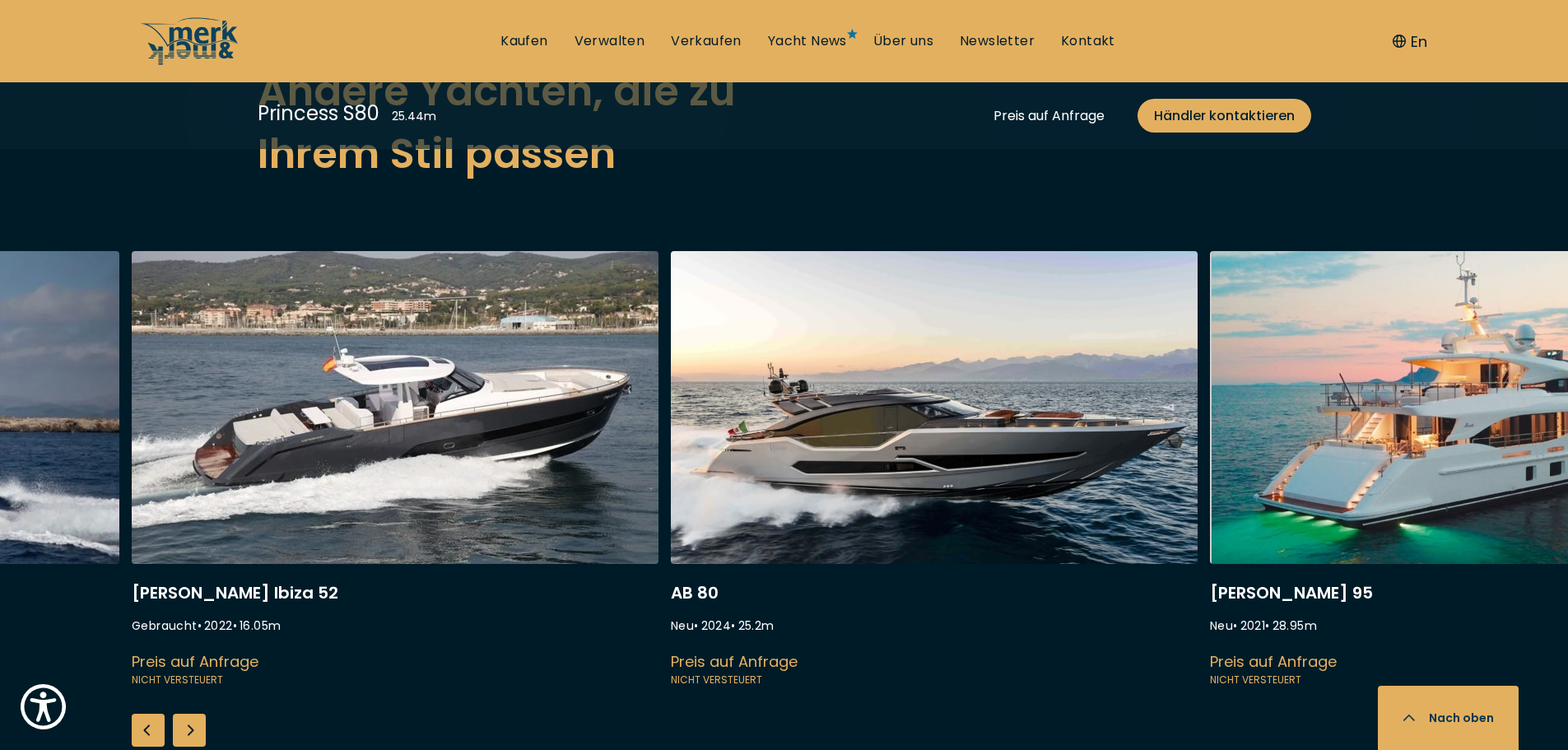
click at [192, 714] on div "Next slide" at bounding box center [189, 730] width 33 height 33
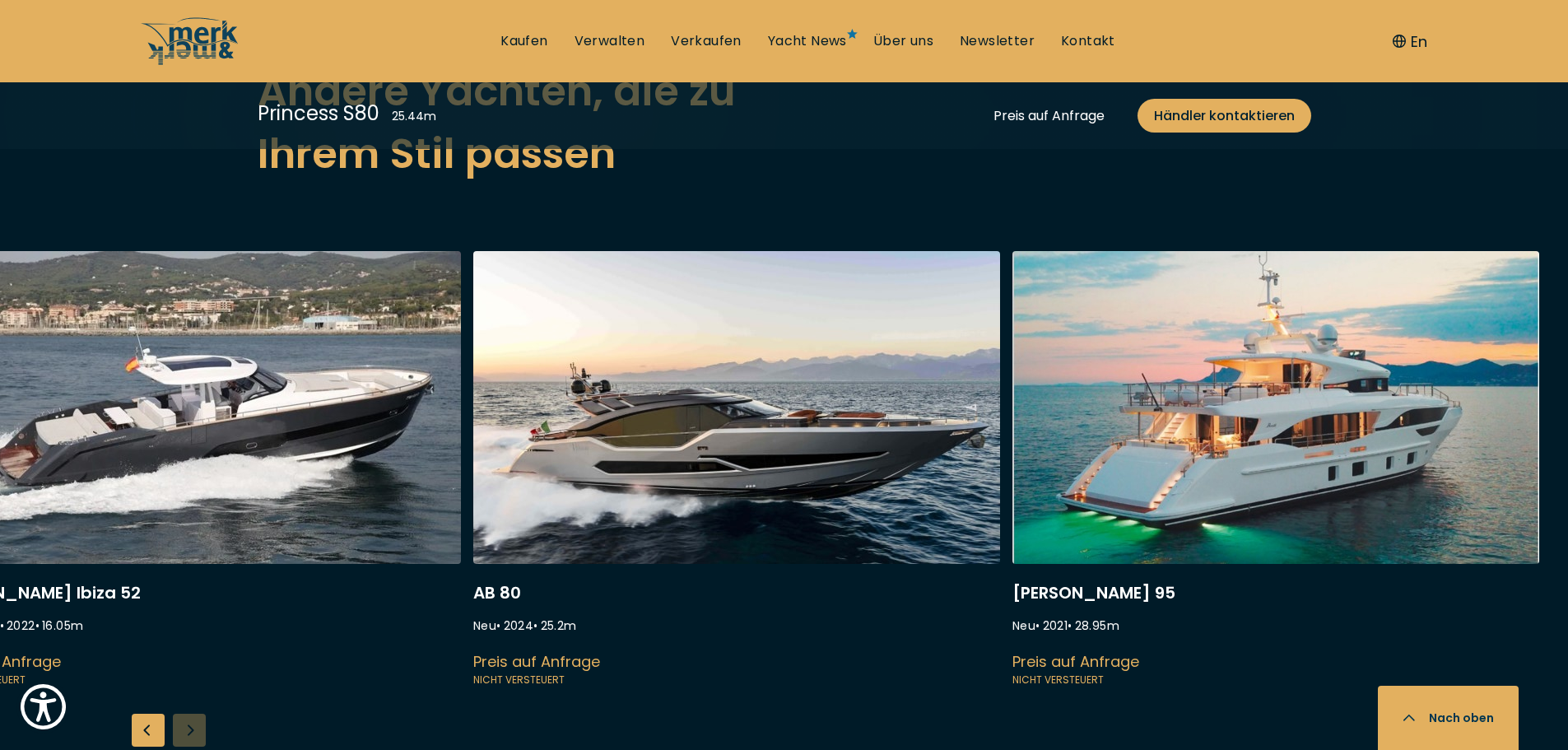
click at [192, 690] on div "Kiel Legend 28 Gebraucht • 2003 • 8.8 m EUR 74.000 Versteuert Marian Magic 640 …" at bounding box center [784, 525] width 1568 height 546
